Goal: Complete application form

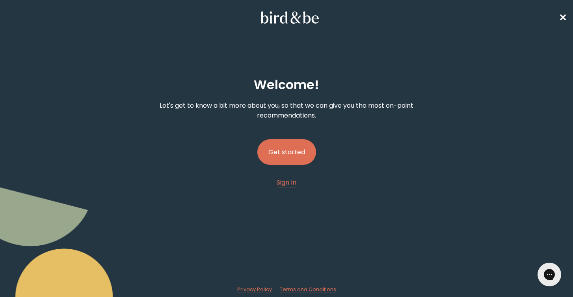
click at [295, 153] on button "Get started" at bounding box center [286, 152] width 59 height 26
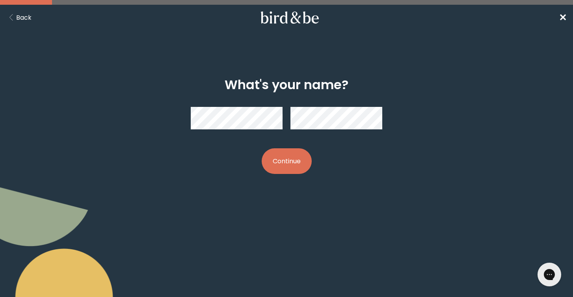
click at [284, 159] on button "Continue" at bounding box center [287, 161] width 50 height 26
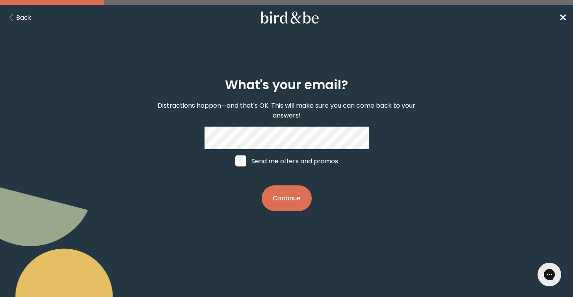
click at [289, 197] on button "Continue" at bounding box center [287, 198] width 50 height 26
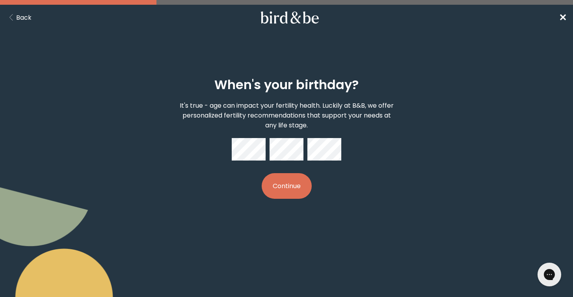
click at [289, 192] on button "Continue" at bounding box center [287, 186] width 50 height 26
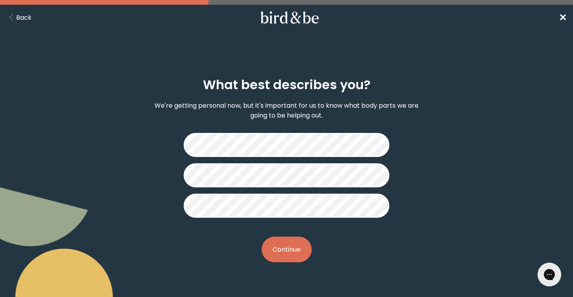
click at [281, 239] on button "Continue" at bounding box center [287, 250] width 50 height 26
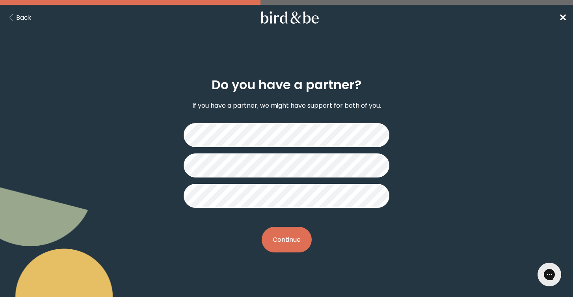
click at [306, 244] on button "Continue" at bounding box center [287, 240] width 50 height 26
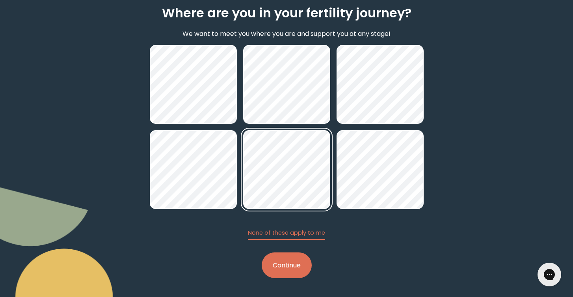
scroll to position [72, 0]
click at [285, 273] on button "Continue" at bounding box center [287, 265] width 50 height 26
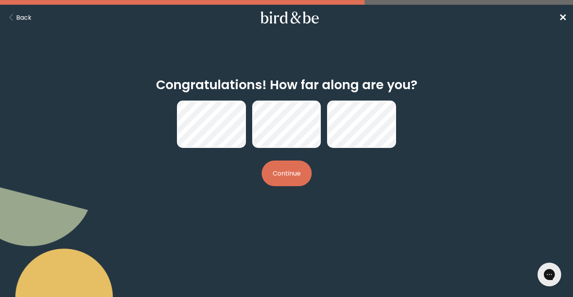
click at [278, 168] on button "Continue" at bounding box center [287, 173] width 50 height 26
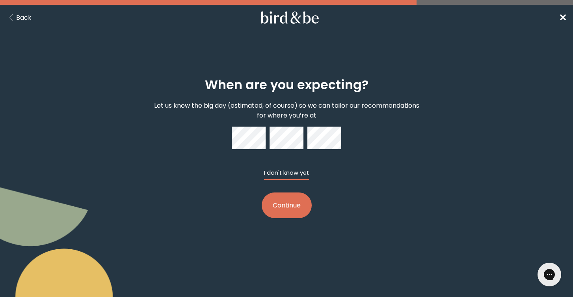
click at [299, 177] on button "I don't know yet" at bounding box center [286, 174] width 45 height 11
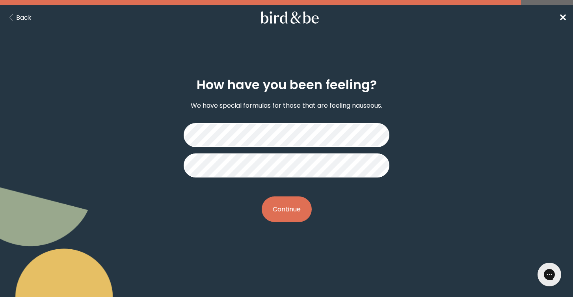
click at [301, 212] on button "Continue" at bounding box center [287, 209] width 50 height 26
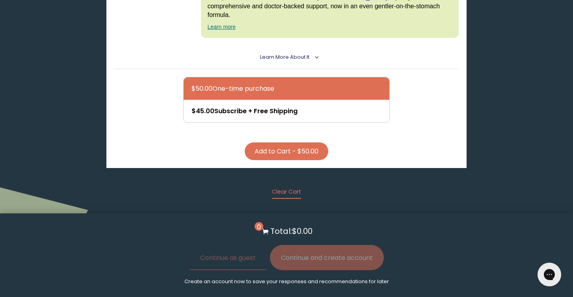
scroll to position [693, 0]
click at [296, 187] on button "Clear Cart" at bounding box center [286, 192] width 29 height 11
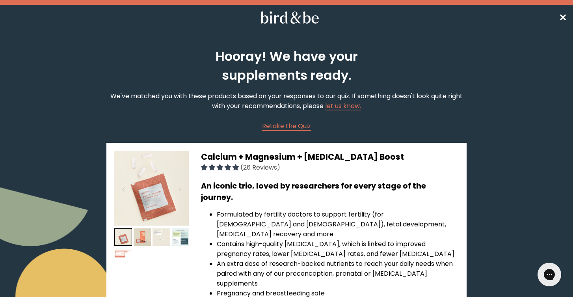
scroll to position [0, 0]
click at [561, 12] on nav "✕" at bounding box center [286, 17] width 573 height 25
click at [562, 16] on span "✕" at bounding box center [563, 17] width 8 height 13
